Goal: Task Accomplishment & Management: Manage account settings

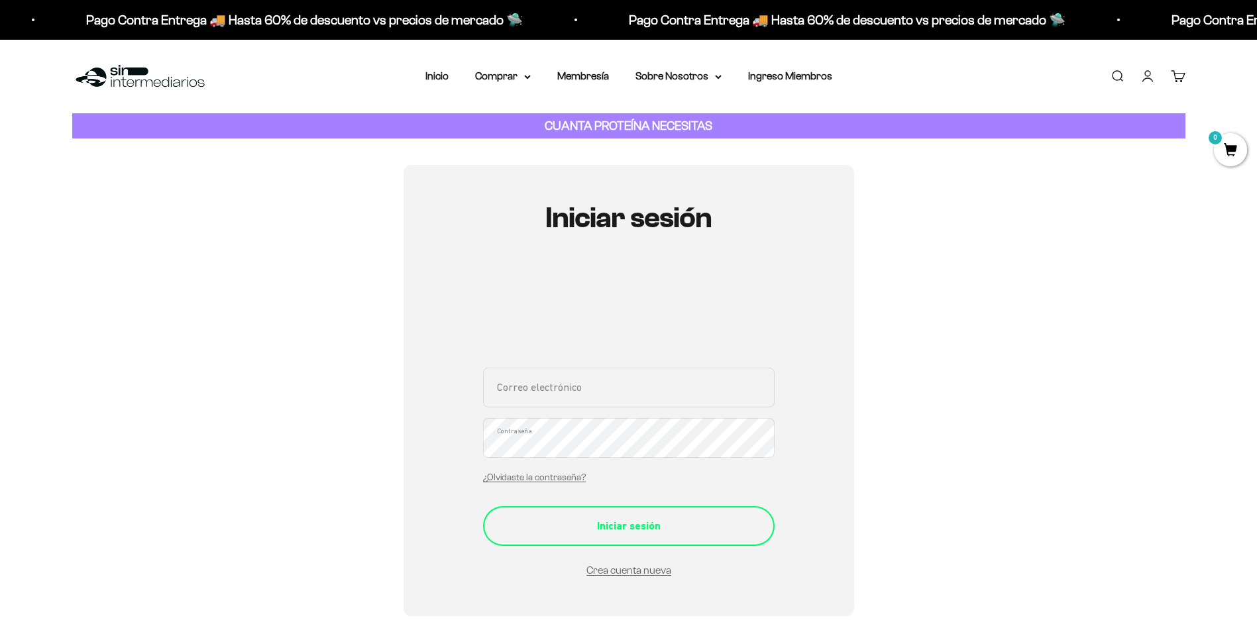
type input "[EMAIL_ADDRESS][DOMAIN_NAME]"
click at [603, 531] on div "Iniciar sesión" at bounding box center [628, 525] width 238 height 17
type input "[EMAIL_ADDRESS][DOMAIN_NAME]"
click at [657, 524] on div "Iniciar sesión" at bounding box center [628, 525] width 238 height 17
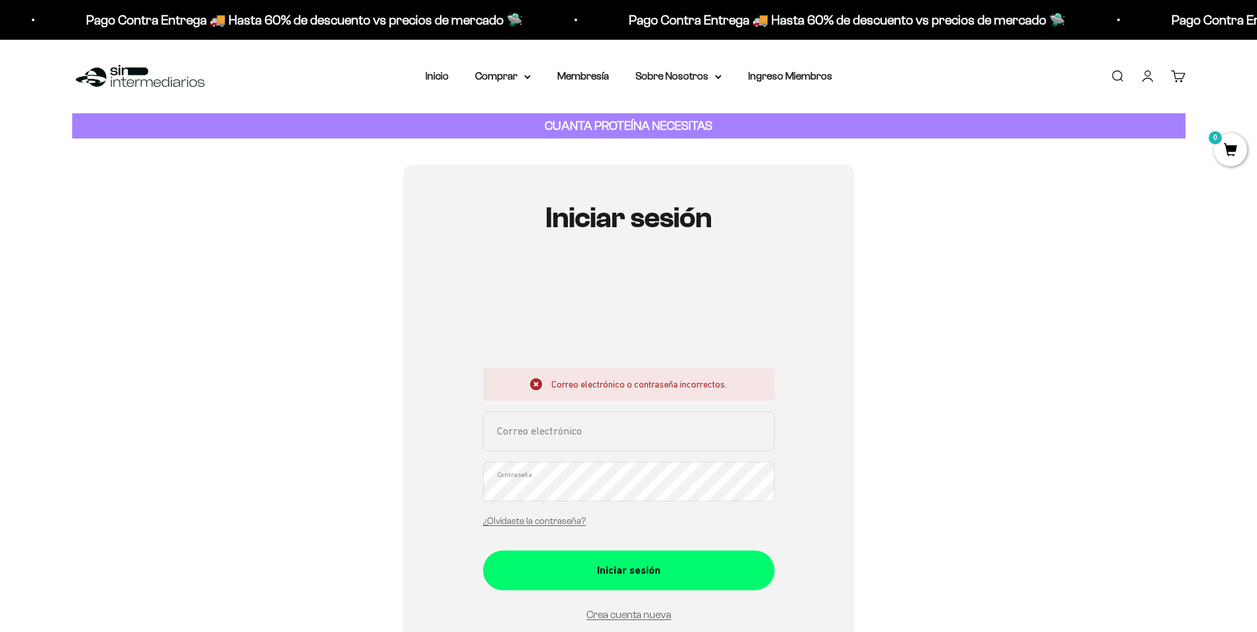
type input "[EMAIL_ADDRESS][DOMAIN_NAME]"
